Goal: Information Seeking & Learning: Learn about a topic

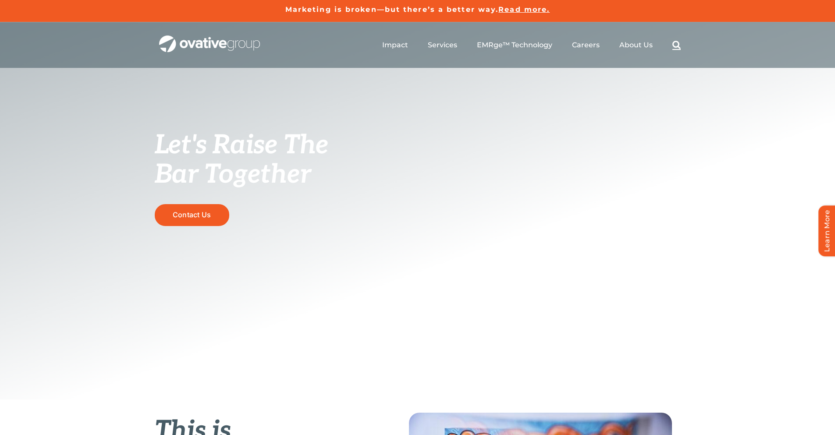
click at [678, 43] on link "Search" at bounding box center [676, 45] width 8 height 10
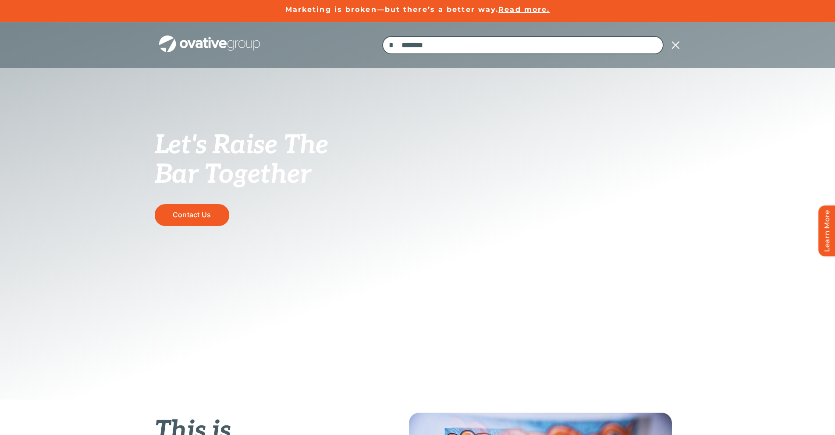
type input "*******"
click at [382, 36] on input "*" at bounding box center [391, 45] width 18 height 18
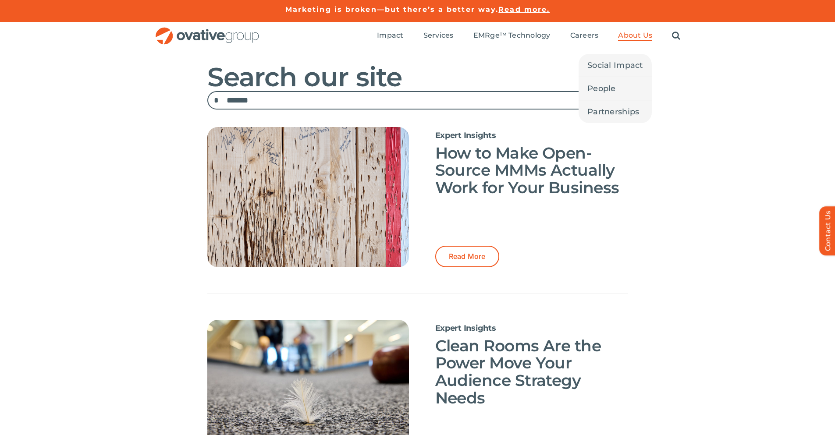
click at [631, 38] on span "About Us" at bounding box center [635, 35] width 34 height 9
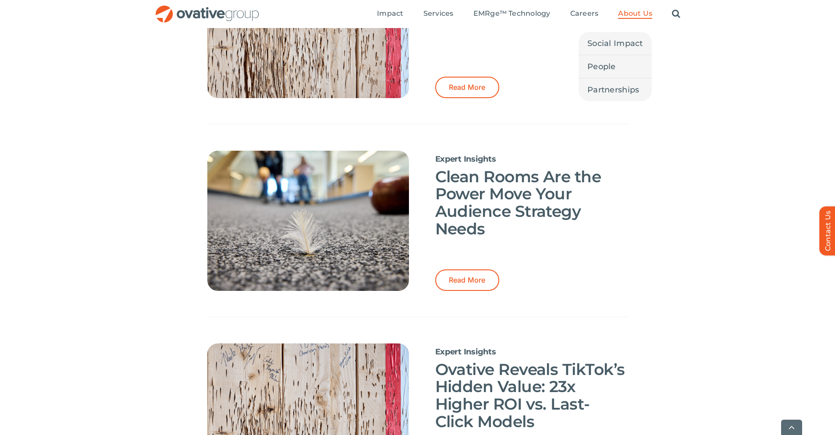
scroll to position [175, 0]
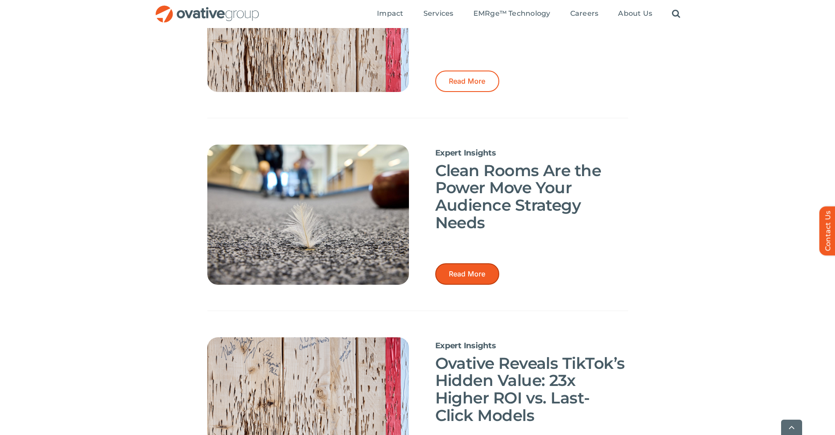
click at [470, 273] on span "Read More" at bounding box center [467, 274] width 37 height 8
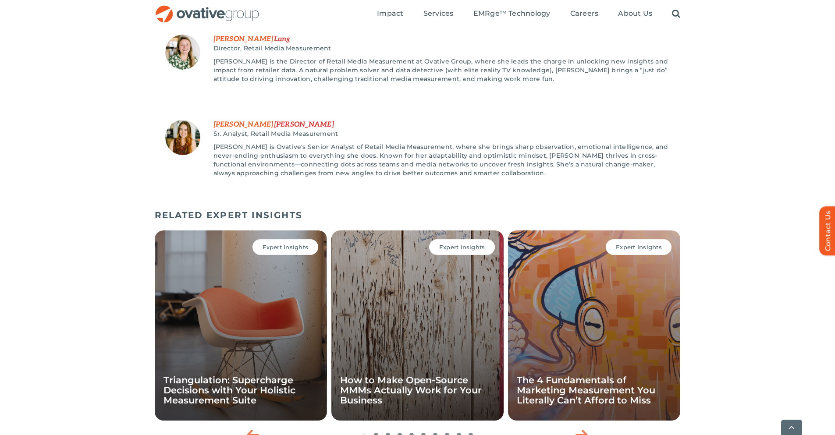
scroll to position [1102, 0]
